Goal: Check status: Check status

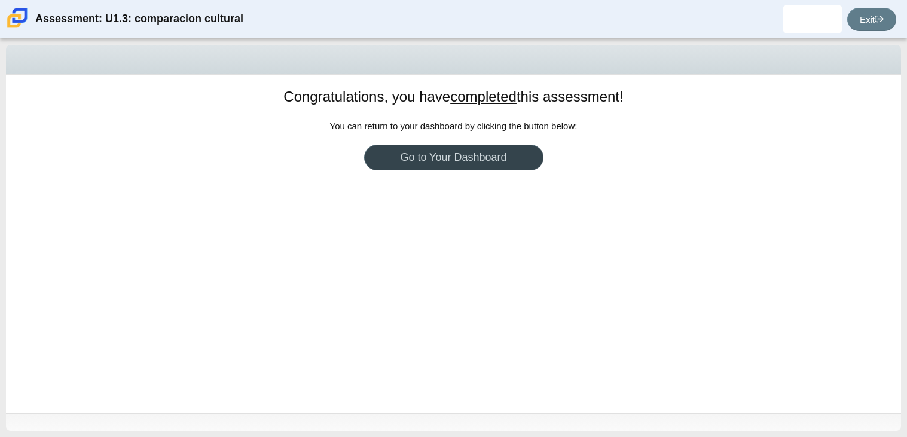
click at [435, 162] on link "Go to Your Dashboard" at bounding box center [453, 158] width 179 height 26
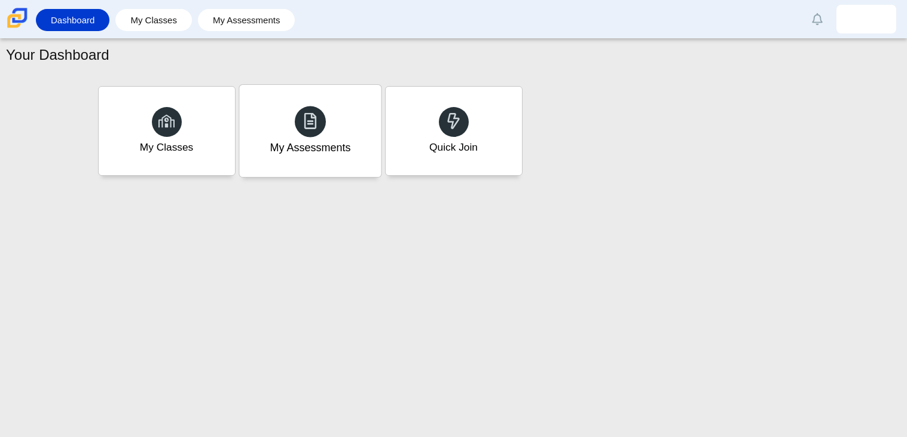
click at [302, 158] on div "My Assessments" at bounding box center [310, 131] width 142 height 92
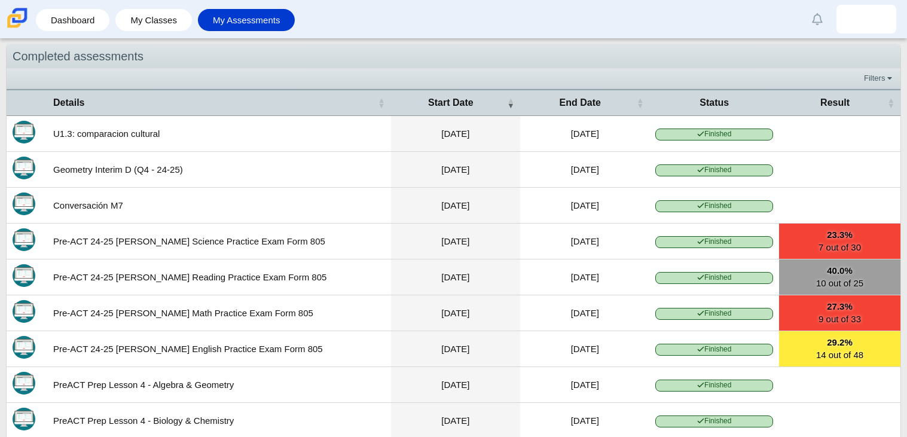
scroll to position [310, 0]
click at [741, 139] on span "Finished" at bounding box center [714, 134] width 118 height 11
click at [836, 259] on link "23.3% 7 out of 30" at bounding box center [839, 241] width 121 height 35
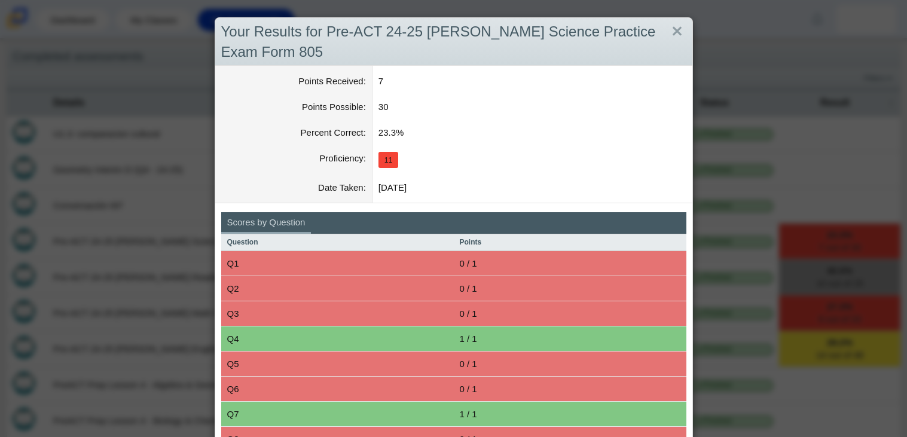
click at [731, 201] on div "Your Results for Pre-ACT 24-25 MOY Science Practice Exam Form 805 Points Receiv…" at bounding box center [453, 218] width 907 height 437
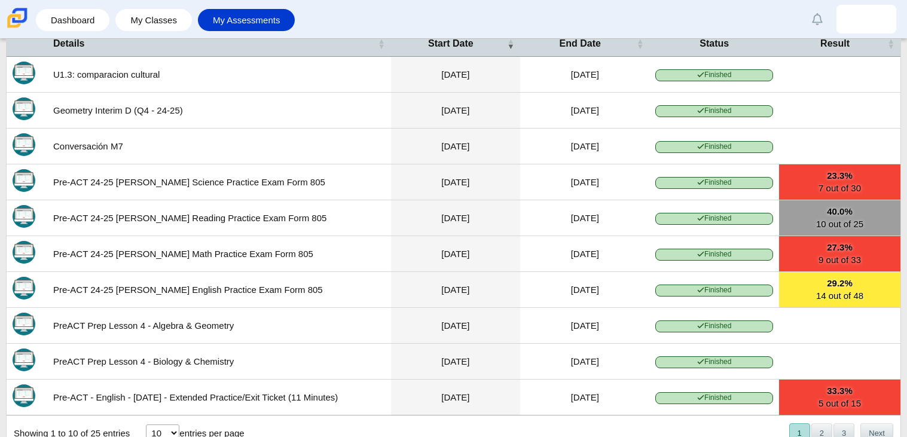
scroll to position [0, 0]
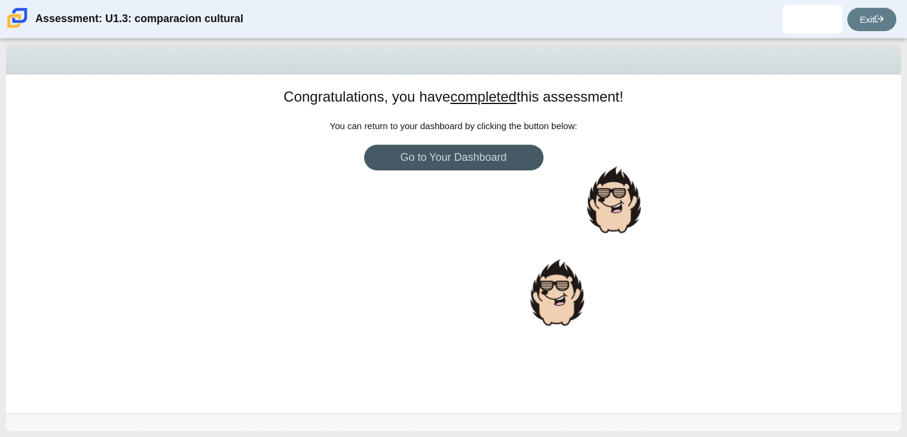
click at [470, 102] on u "completed" at bounding box center [483, 96] width 66 height 16
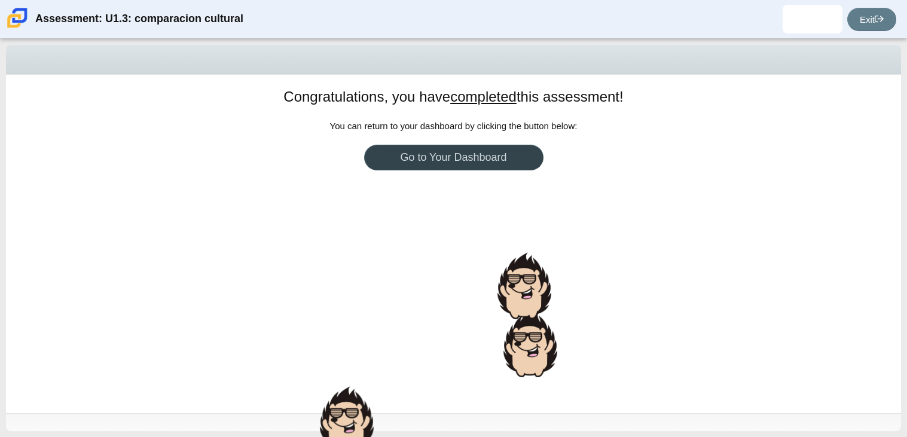
click at [455, 145] on link "Go to Your Dashboard" at bounding box center [453, 158] width 179 height 26
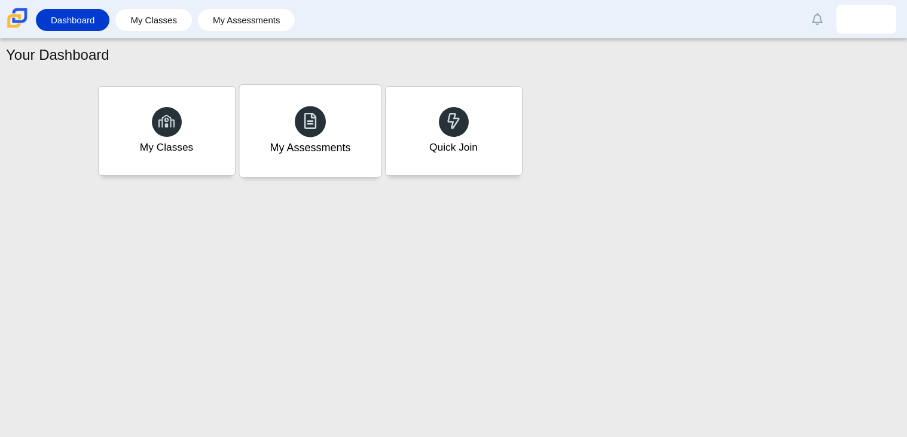
click at [288, 160] on div "My Assessments" at bounding box center [310, 131] width 142 height 92
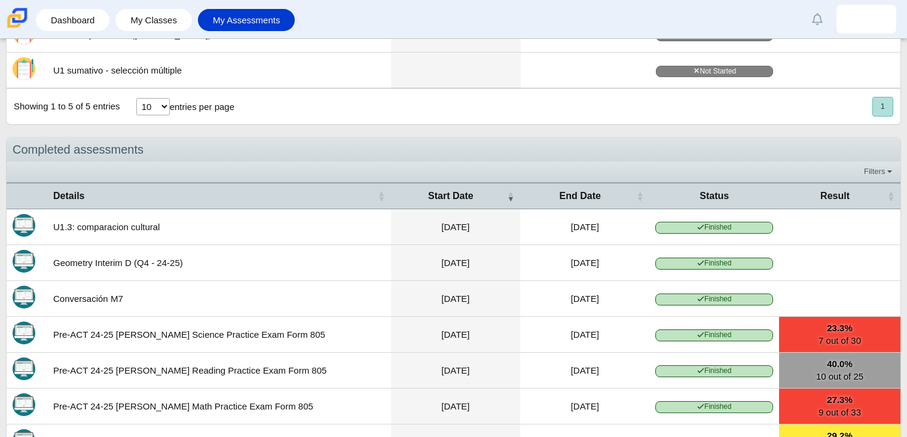
scroll to position [220, 0]
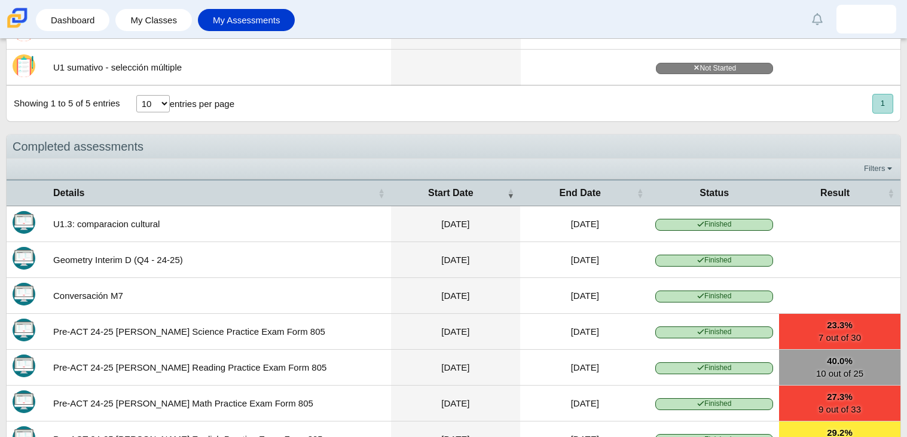
click at [678, 229] on span "Finished" at bounding box center [714, 224] width 118 height 11
click at [481, 228] on td "[DATE]" at bounding box center [455, 224] width 129 height 36
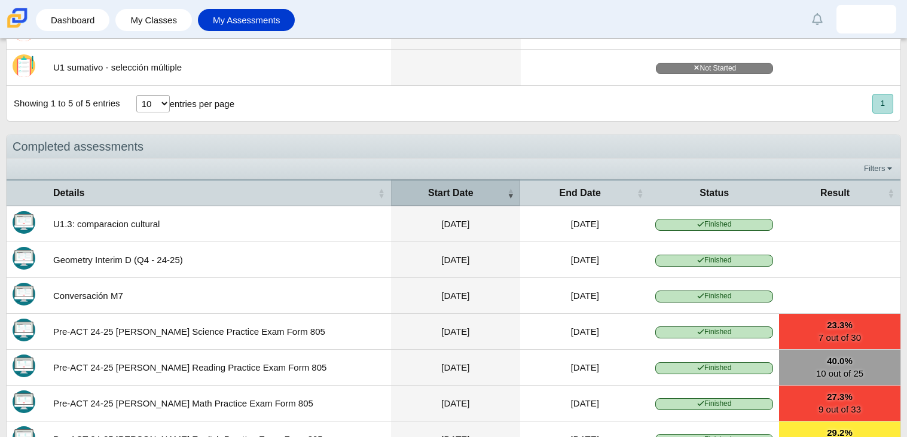
click at [509, 196] on span "\a Start Date\a : Activate to remove sorting" at bounding box center [510, 193] width 7 height 12
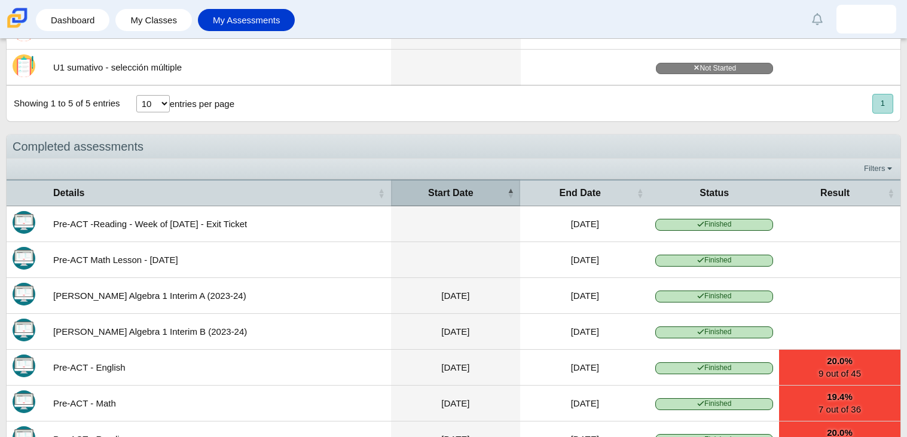
click at [509, 196] on span "\a Start Date\a : Activate to invert sorting" at bounding box center [510, 193] width 7 height 12
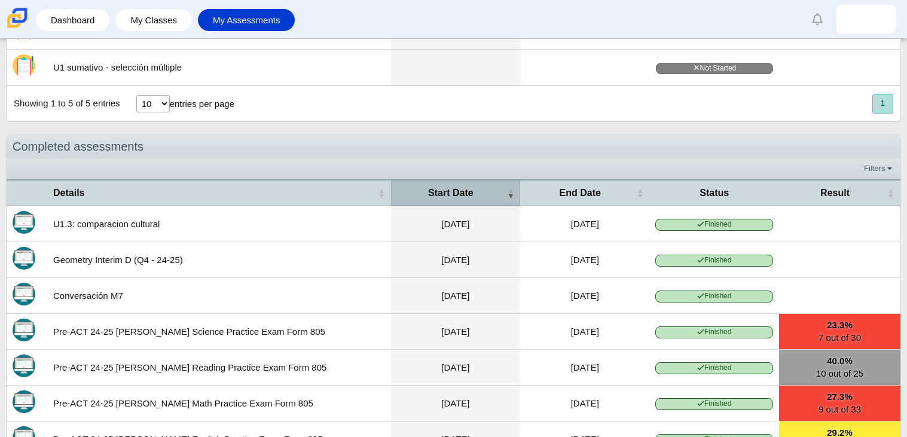
click at [509, 197] on span "\a Start Date\a : Activate to remove sorting" at bounding box center [510, 193] width 7 height 12
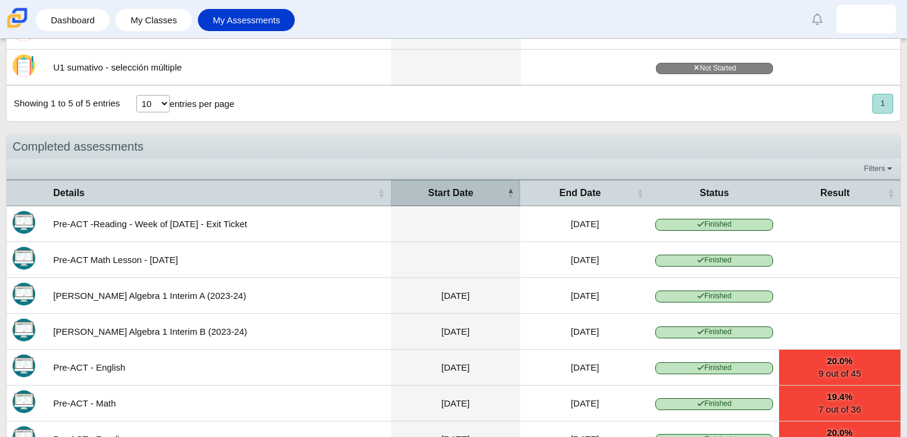
click at [507, 191] on span "\a Start Date\a : Activate to invert sorting" at bounding box center [510, 193] width 7 height 12
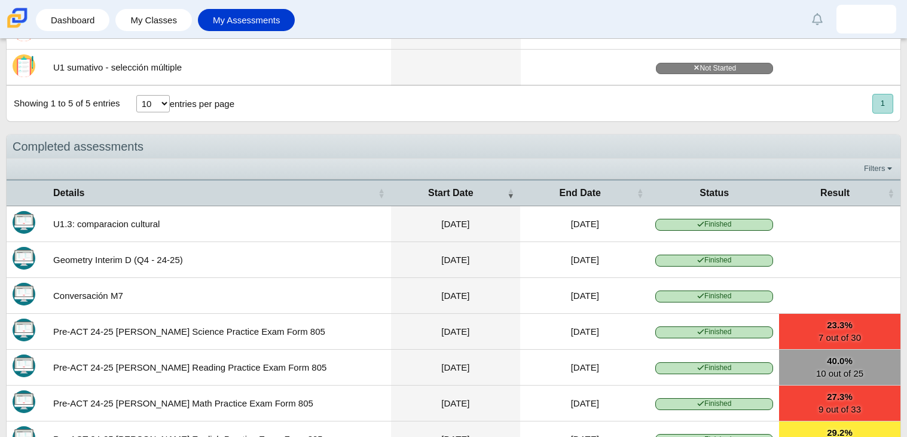
click at [622, 224] on td "[DATE]" at bounding box center [584, 224] width 129 height 36
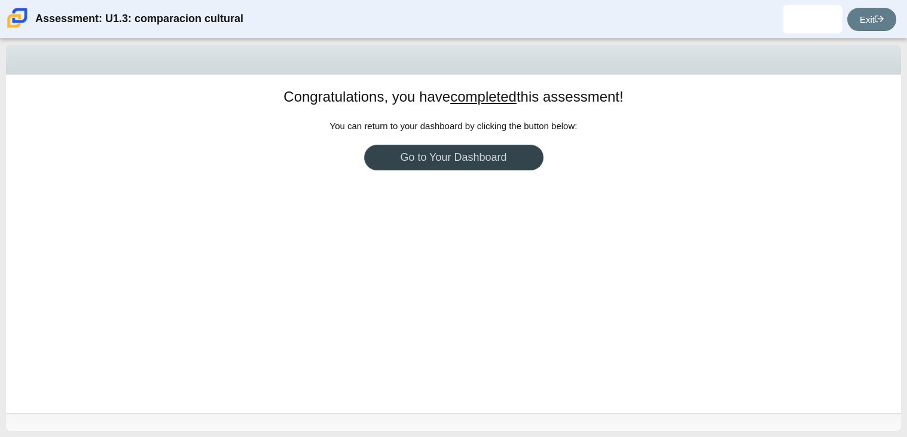
click at [510, 164] on link "Go to Your Dashboard" at bounding box center [453, 158] width 179 height 26
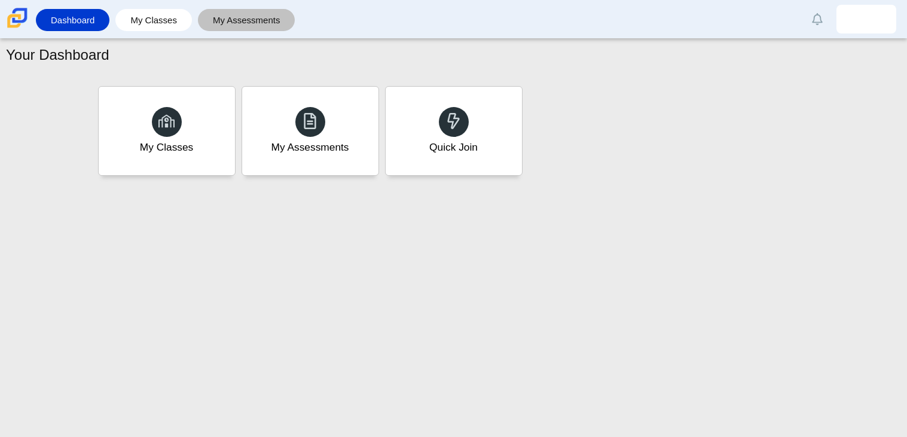
click at [262, 30] on link "My Assessments" at bounding box center [246, 20] width 85 height 22
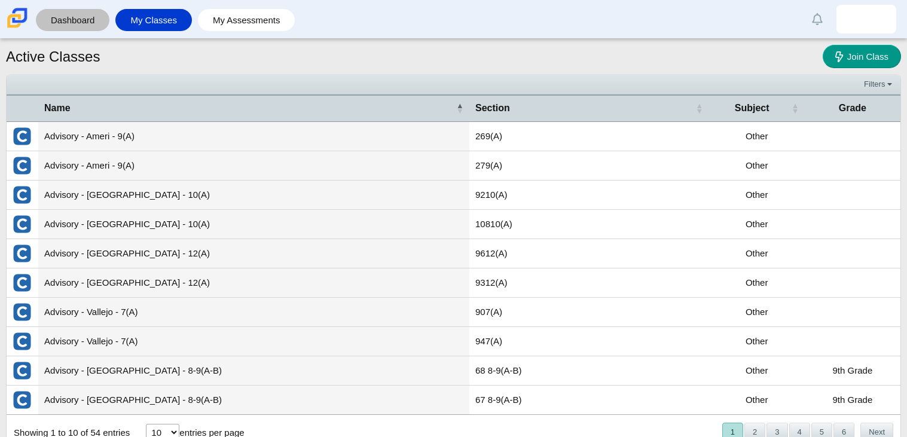
click at [69, 14] on link "Dashboard" at bounding box center [73, 20] width 62 height 22
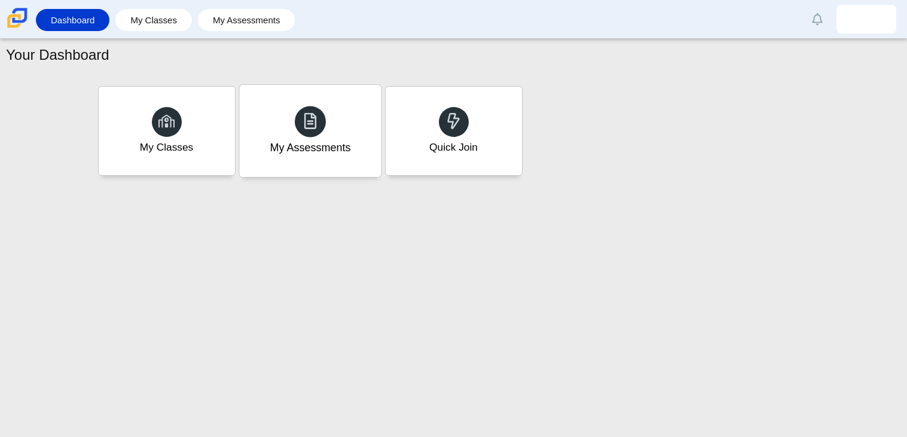
click at [306, 160] on div "My Assessments" at bounding box center [310, 131] width 142 height 92
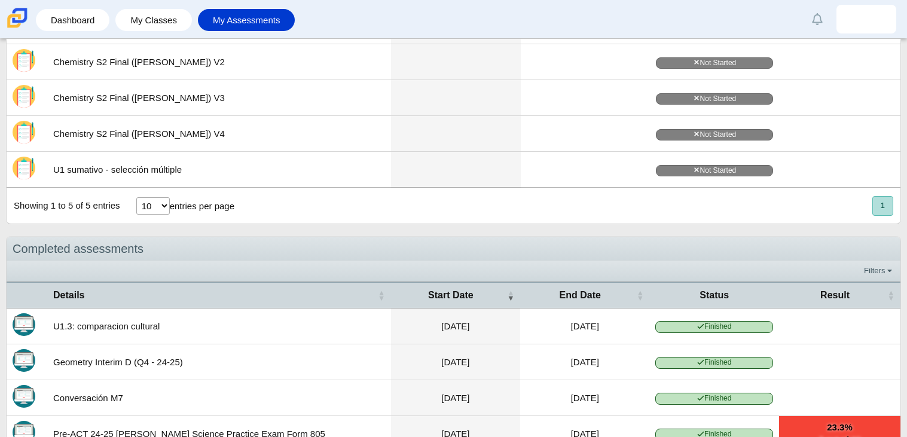
scroll to position [117, 0]
click at [124, 324] on td "U1.3: comparacion cultural" at bounding box center [219, 327] width 344 height 36
click at [610, 319] on td "[DATE]" at bounding box center [584, 327] width 129 height 36
click at [692, 333] on span "Finished" at bounding box center [714, 327] width 118 height 11
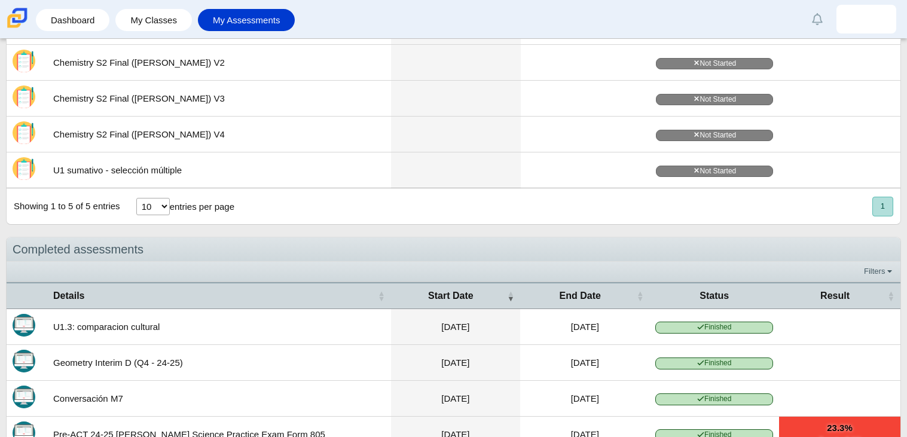
click at [691, 330] on span "Finished" at bounding box center [714, 327] width 118 height 11
click at [739, 325] on span "Finished" at bounding box center [714, 327] width 118 height 11
click at [764, 331] on span "Finished" at bounding box center [714, 327] width 118 height 11
